Goal: Task Accomplishment & Management: Manage account settings

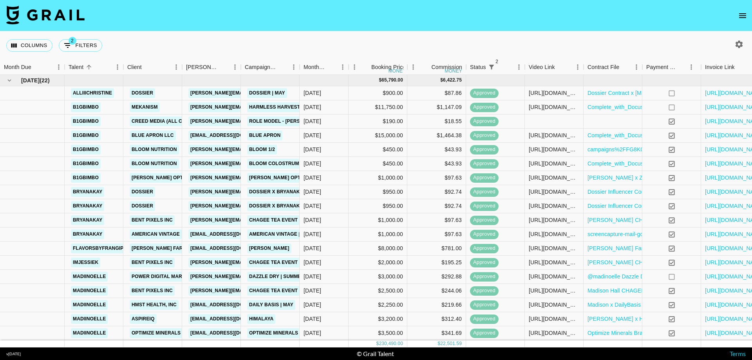
click at [233, 17] on nav at bounding box center [376, 15] width 752 height 31
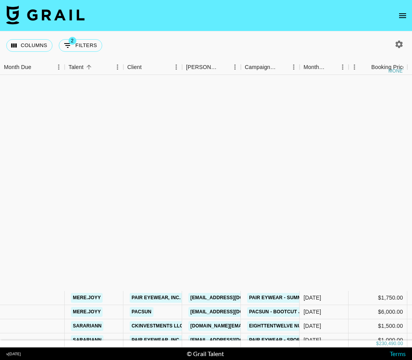
scroll to position [960, 0]
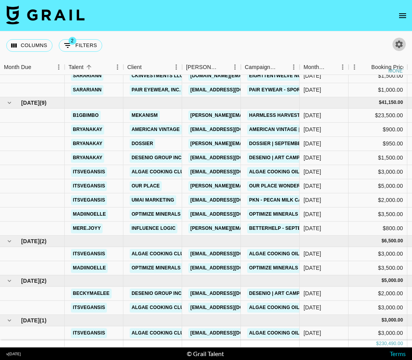
click at [402, 45] on icon "button" at bounding box center [399, 43] width 7 height 7
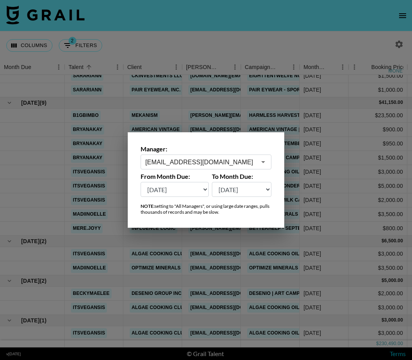
click at [203, 190] on select "[DATE] [DATE] '[DATE] May '[DATE] Mar '[DATE] Jan '[DATE] Nov '[DATE] Sep '[DAT…" at bounding box center [175, 189] width 68 height 15
select select "[DATE]"
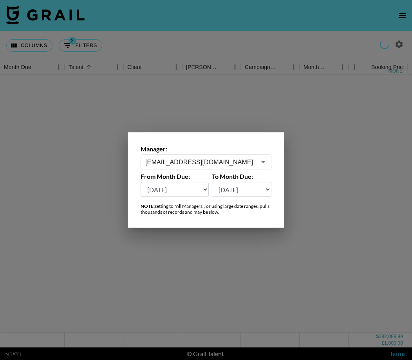
scroll to position [0, 0]
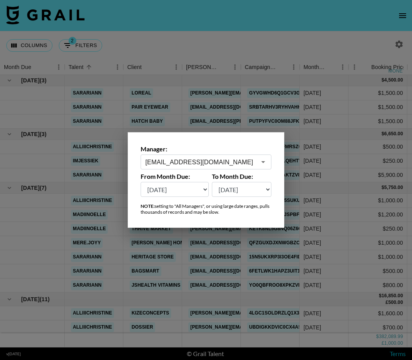
click at [256, 37] on div at bounding box center [206, 180] width 412 height 360
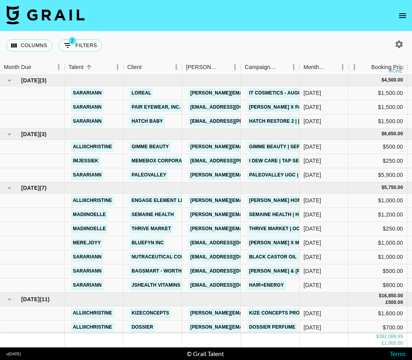
click at [256, 36] on div "Columns 2 Filters + Booking" at bounding box center [206, 45] width 412 height 28
click at [197, 32] on div "Columns 2 Filters + Booking" at bounding box center [206, 45] width 412 height 28
click at [206, 41] on div "Columns 2 Filters + Booking" at bounding box center [206, 45] width 412 height 28
click at [327, 38] on div "Columns 2 Filters + Booking" at bounding box center [206, 45] width 412 height 28
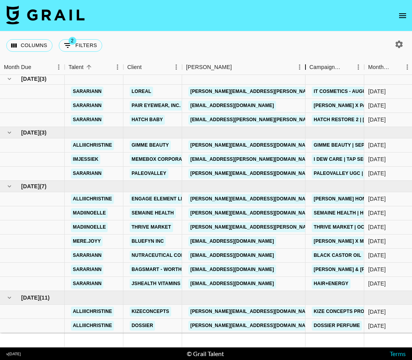
drag, startPoint x: 240, startPoint y: 72, endPoint x: 288, endPoint y: 83, distance: 48.9
click at [308, 78] on div "Month Due Talent Client [PERSON_NAME] Campaign (Type) Month Due Booking Price m…" at bounding box center [206, 204] width 412 height 288
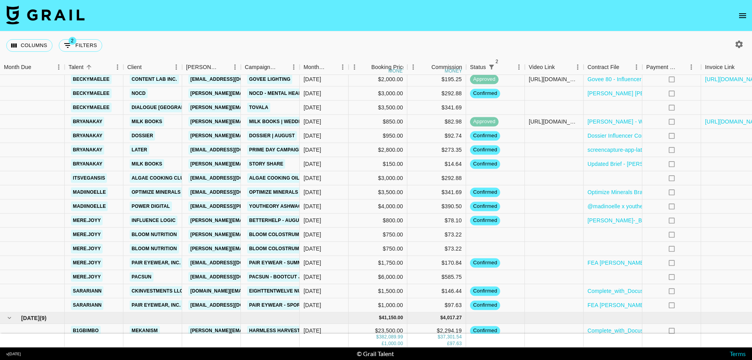
scroll to position [2086, 0]
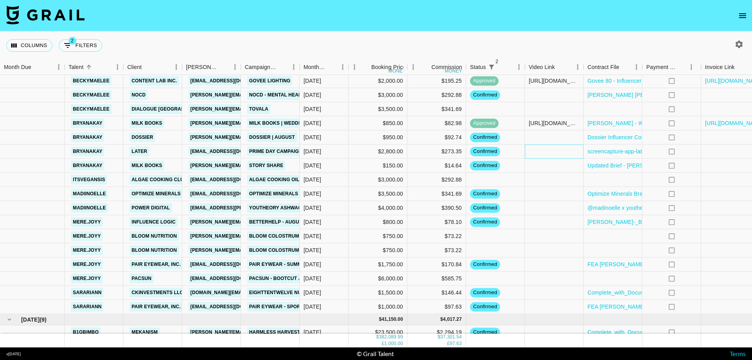
click at [403, 151] on div at bounding box center [554, 152] width 59 height 14
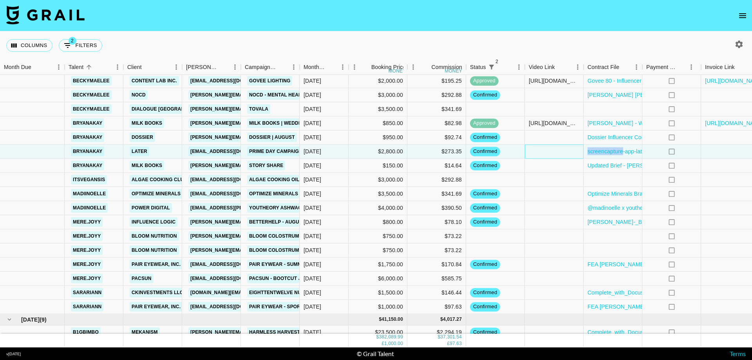
click at [403, 151] on div at bounding box center [554, 152] width 59 height 14
type input "[URL][DOMAIN_NAME]"
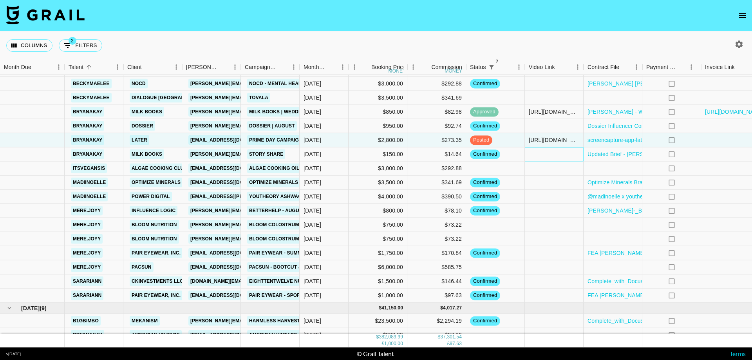
scroll to position [2097, 45]
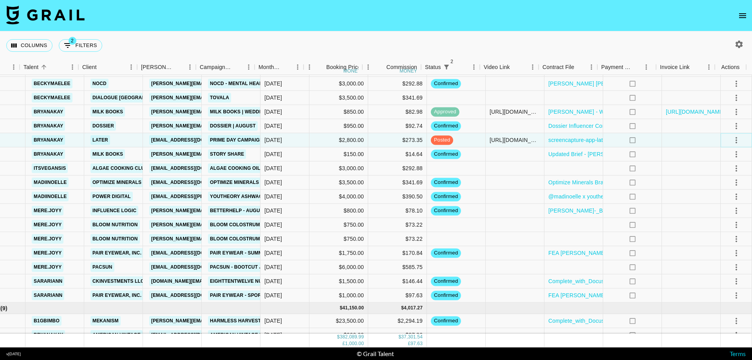
click at [403, 138] on icon "select merge strategy" at bounding box center [736, 139] width 9 height 9
click at [403, 216] on div "Approve" at bounding box center [719, 212] width 24 height 9
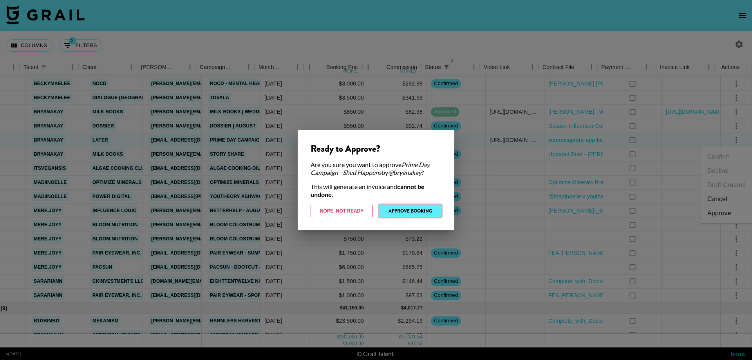
click at [403, 213] on button "Approve Booking" at bounding box center [410, 210] width 62 height 13
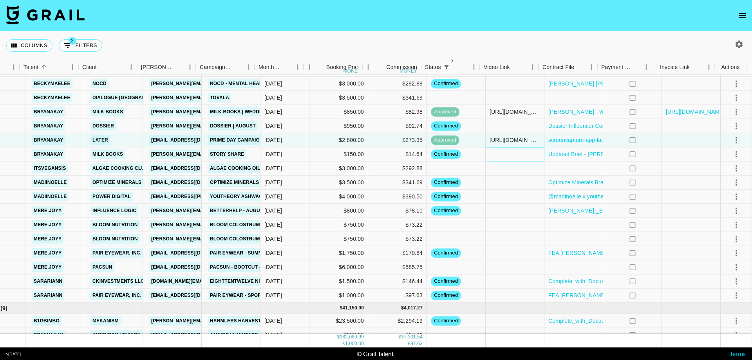
click at [403, 154] on div at bounding box center [515, 154] width 59 height 14
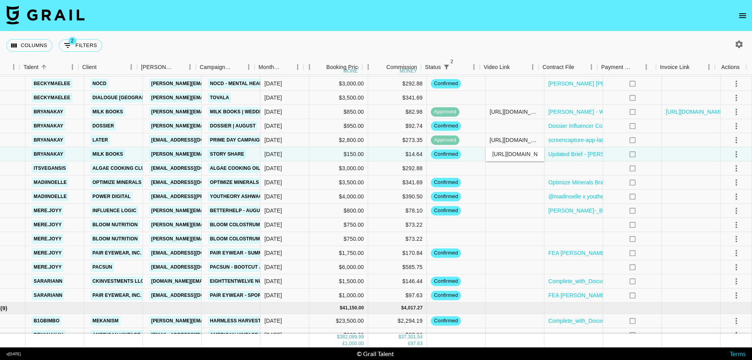
scroll to position [0, 130]
type input "[URL][DOMAIN_NAME]"
click at [403, 155] on div at bounding box center [691, 154] width 59 height 14
click at [403, 156] on icon "select merge strategy" at bounding box center [737, 154] width 2 height 6
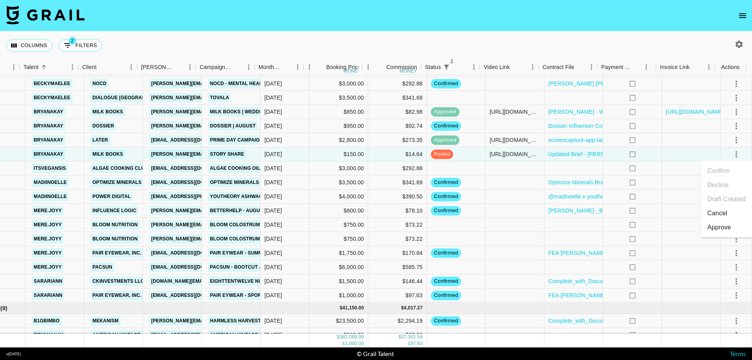
click at [403, 226] on div "Approve" at bounding box center [719, 227] width 24 height 9
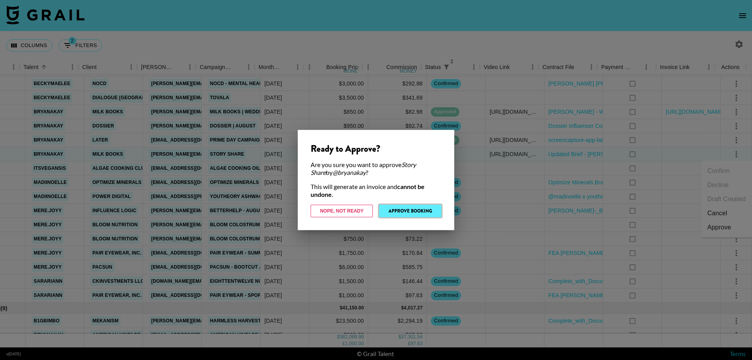
click at [403, 207] on button "Approve Booking" at bounding box center [410, 210] width 62 height 13
